Goal: Transaction & Acquisition: Purchase product/service

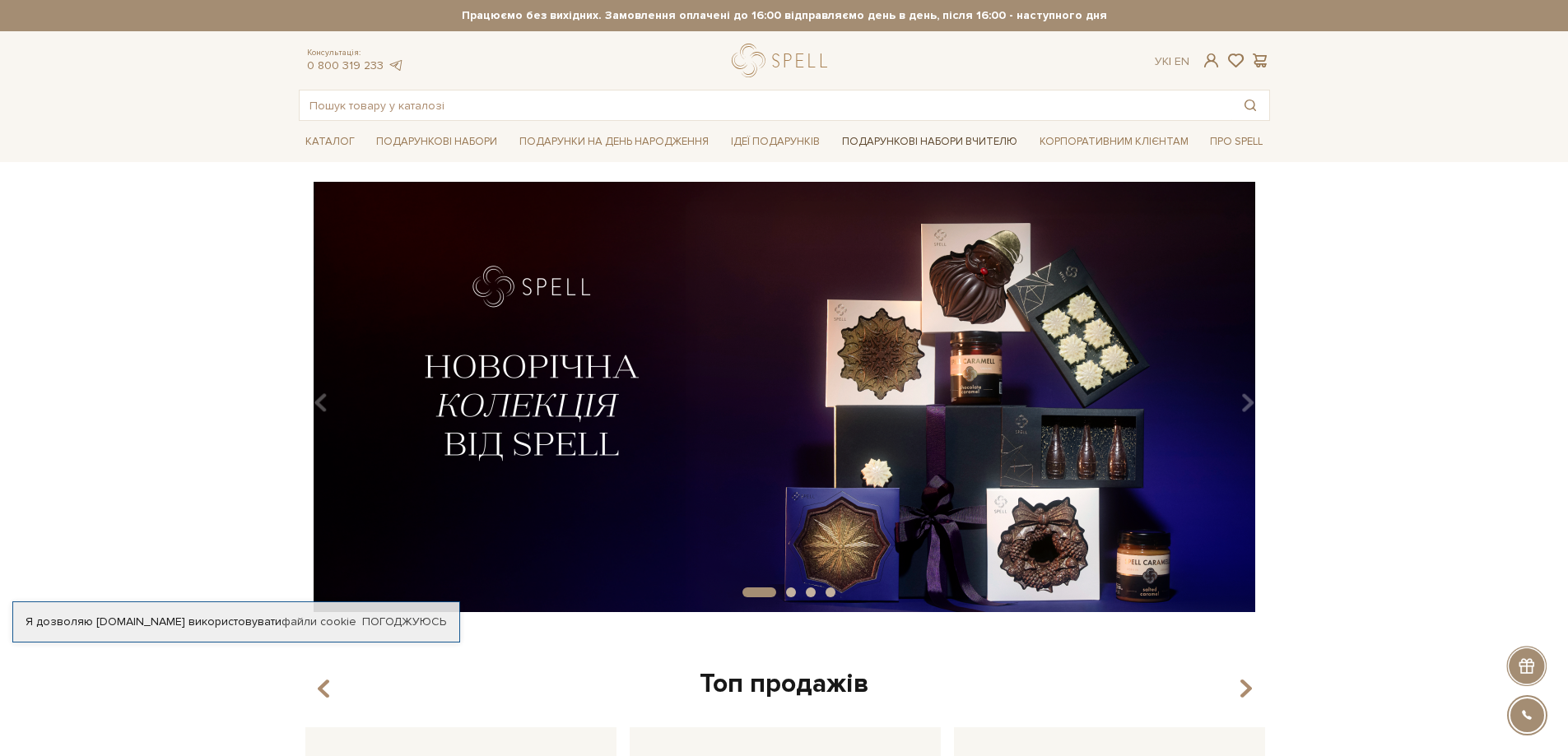
click at [916, 136] on link "Подарункові набори Вчителю" at bounding box center [930, 141] width 188 height 28
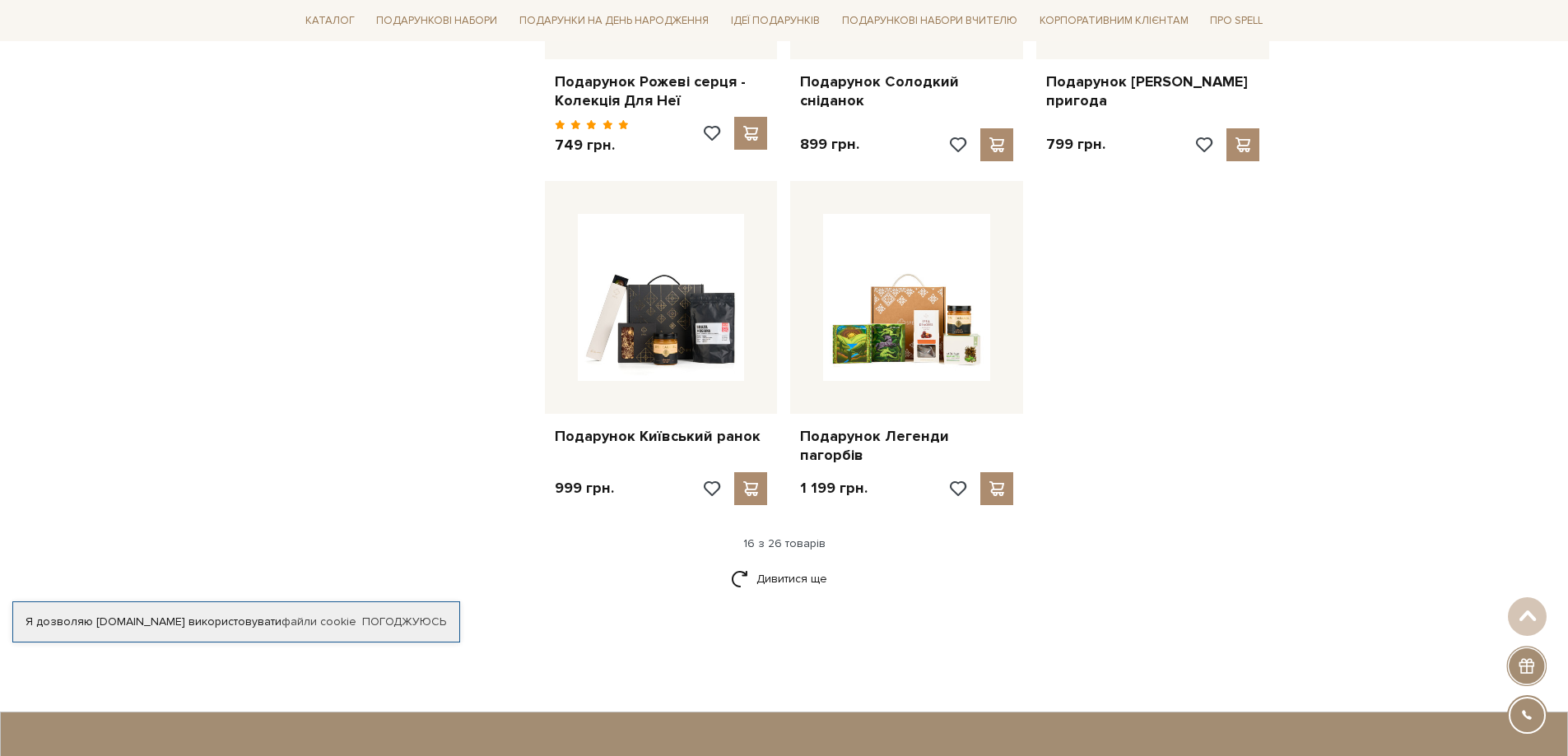
scroll to position [1893, 0]
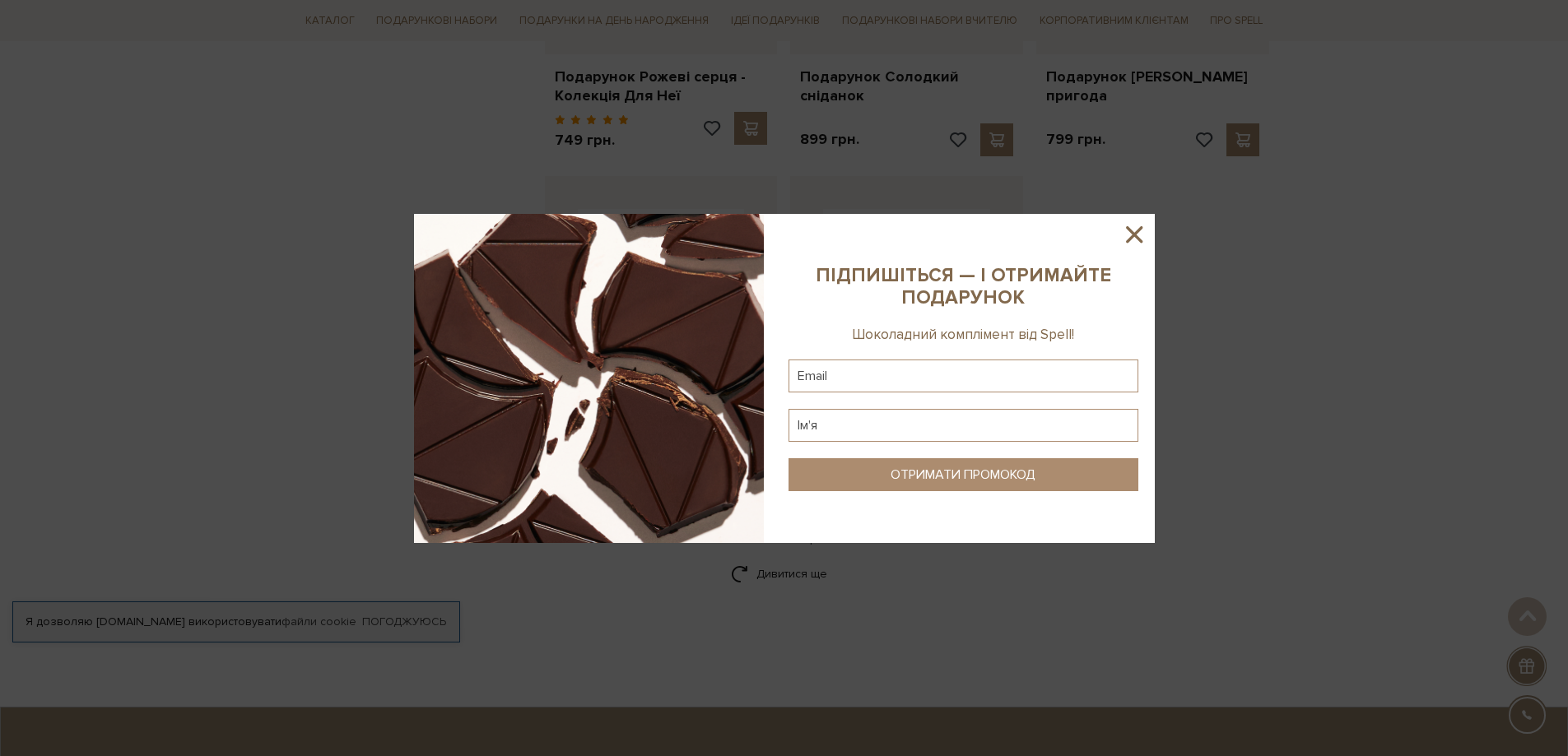
click at [1138, 227] on icon at bounding box center [1134, 234] width 28 height 28
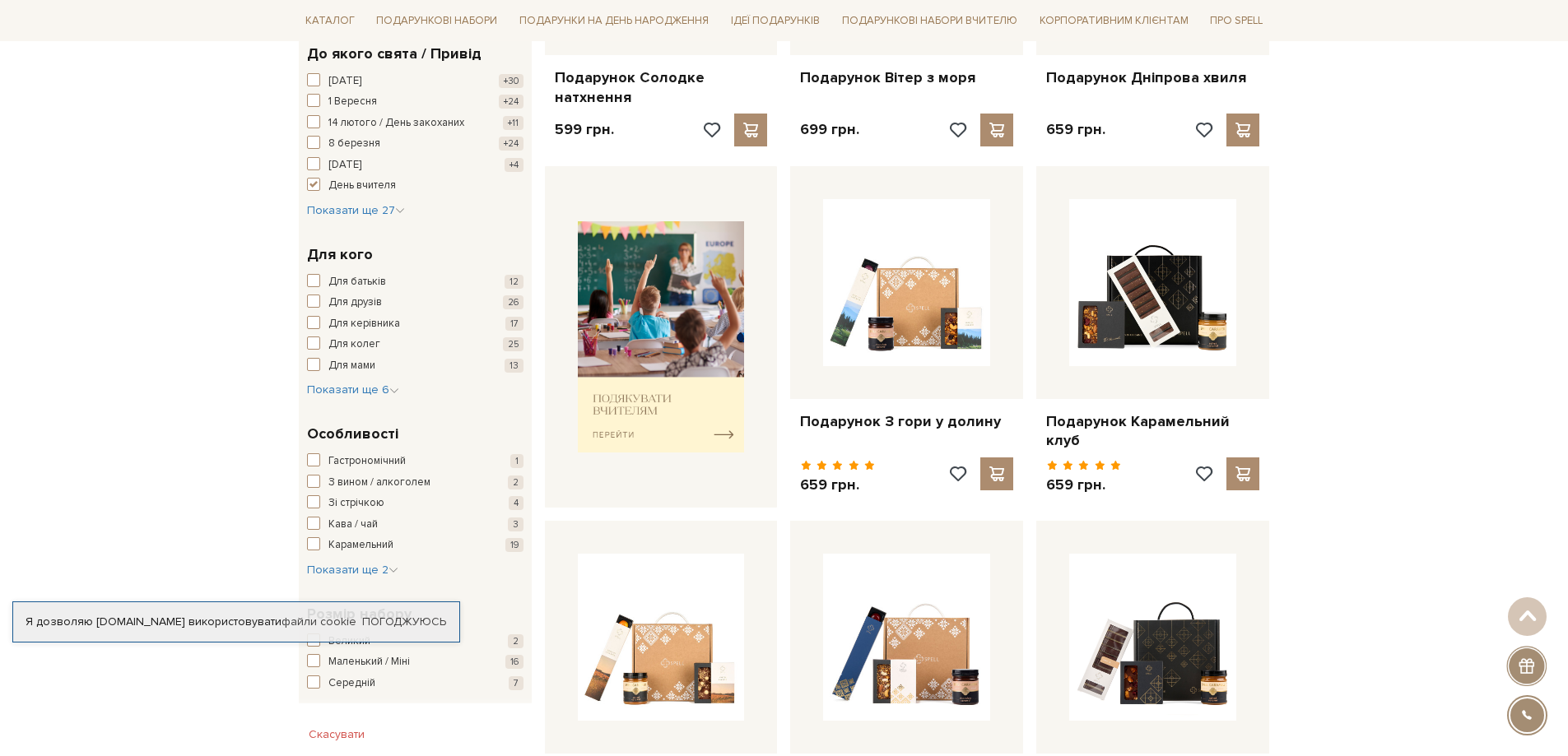
scroll to position [82, 0]
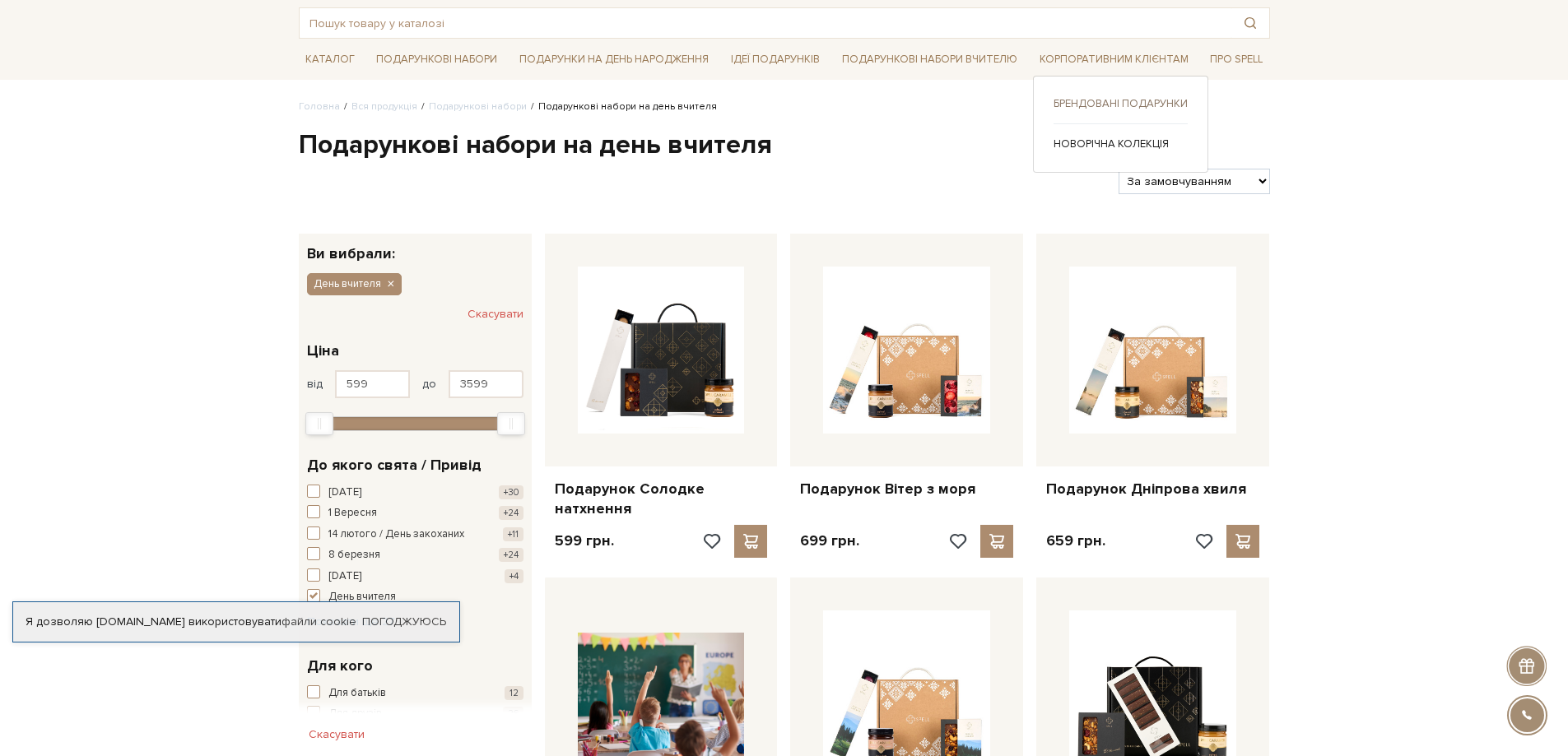
click at [1131, 99] on link "Брендовані подарунки" at bounding box center [1121, 103] width 134 height 15
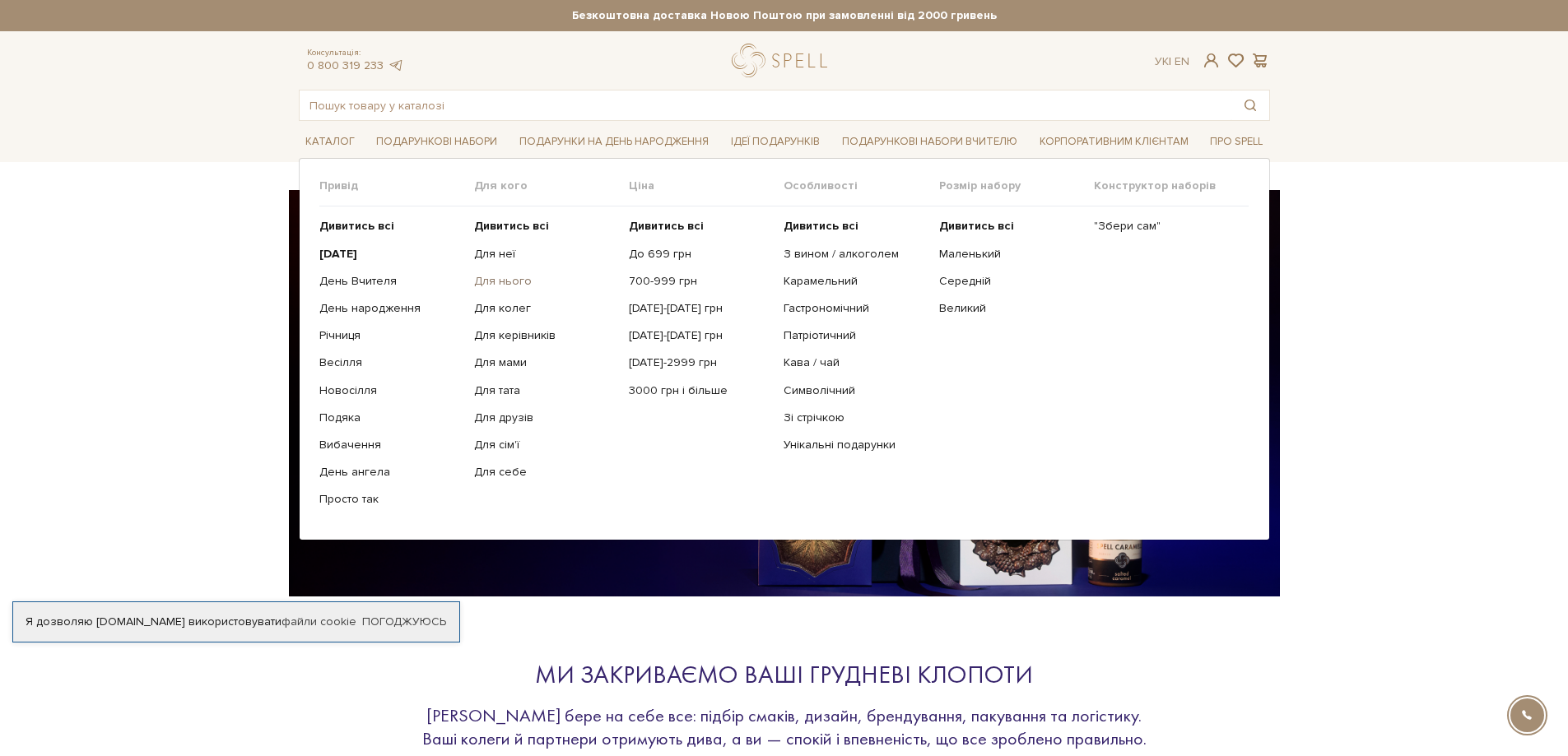
click at [494, 275] on link "Для нього" at bounding box center [545, 281] width 142 height 15
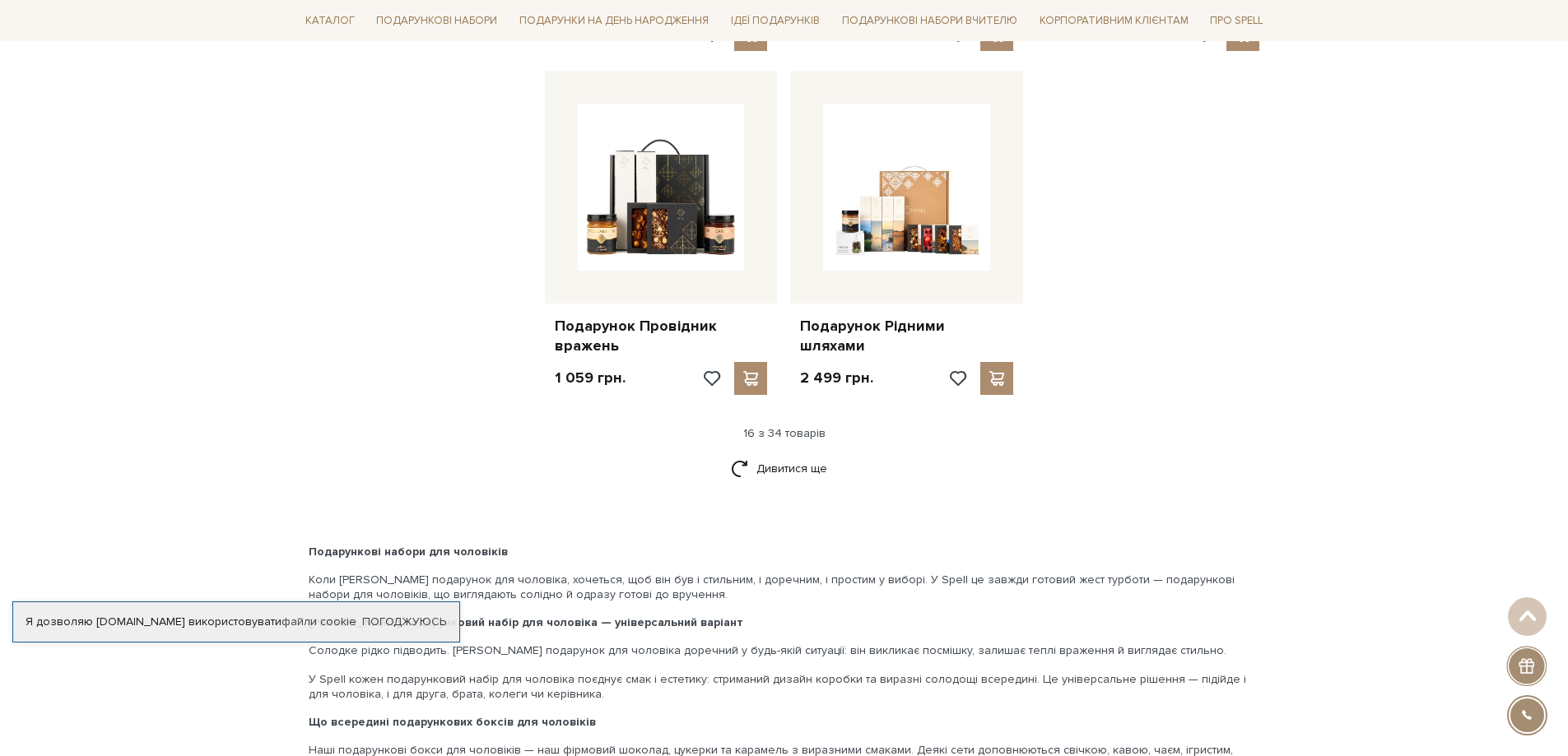
scroll to position [2058, 0]
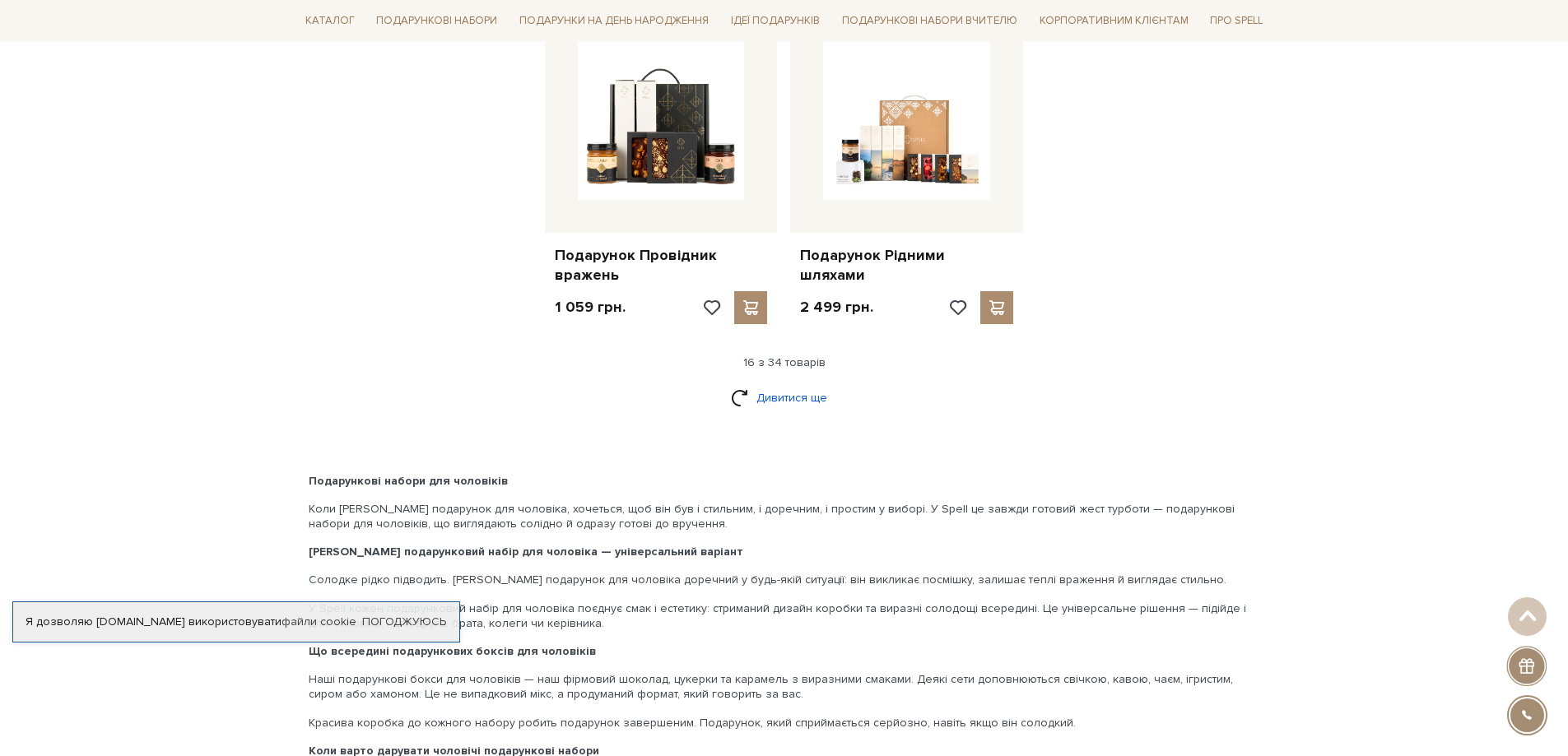
click at [765, 383] on link "Дивитися ще" at bounding box center [784, 398] width 107 height 29
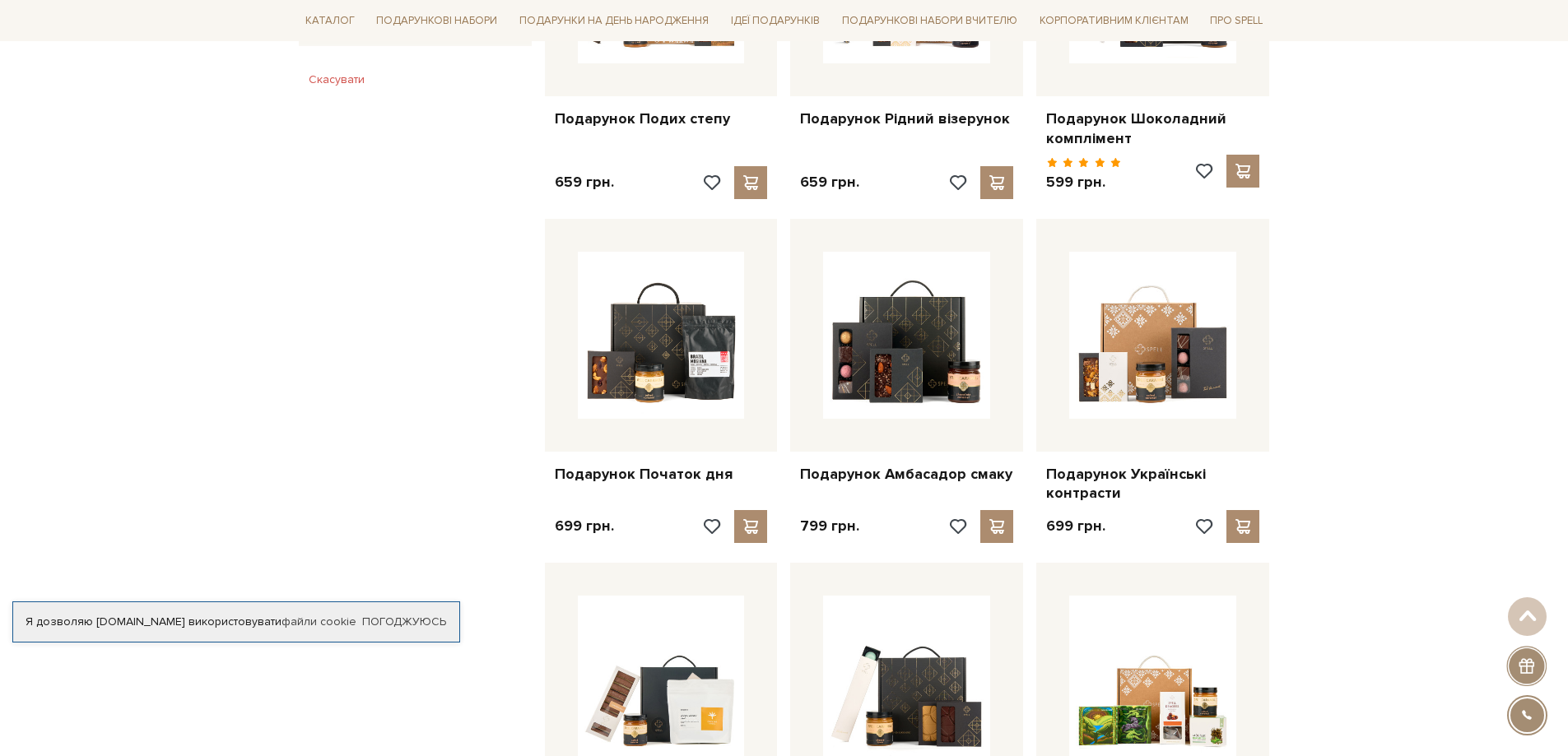
scroll to position [1152, 0]
